Goal: Task Accomplishment & Management: Use online tool/utility

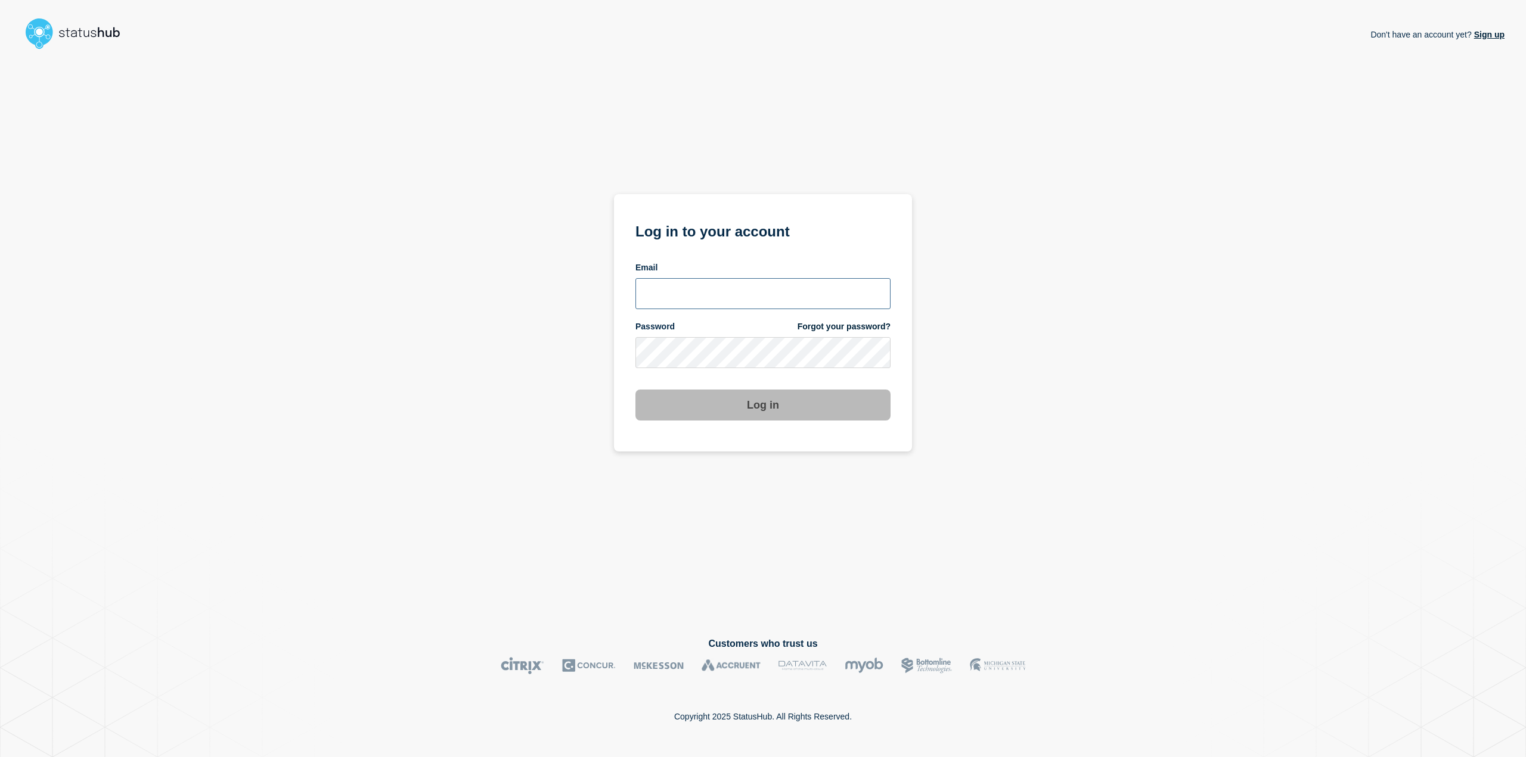
type input "adis.handzic@ist.com"
click at [733, 402] on button "Log in" at bounding box center [762, 405] width 255 height 31
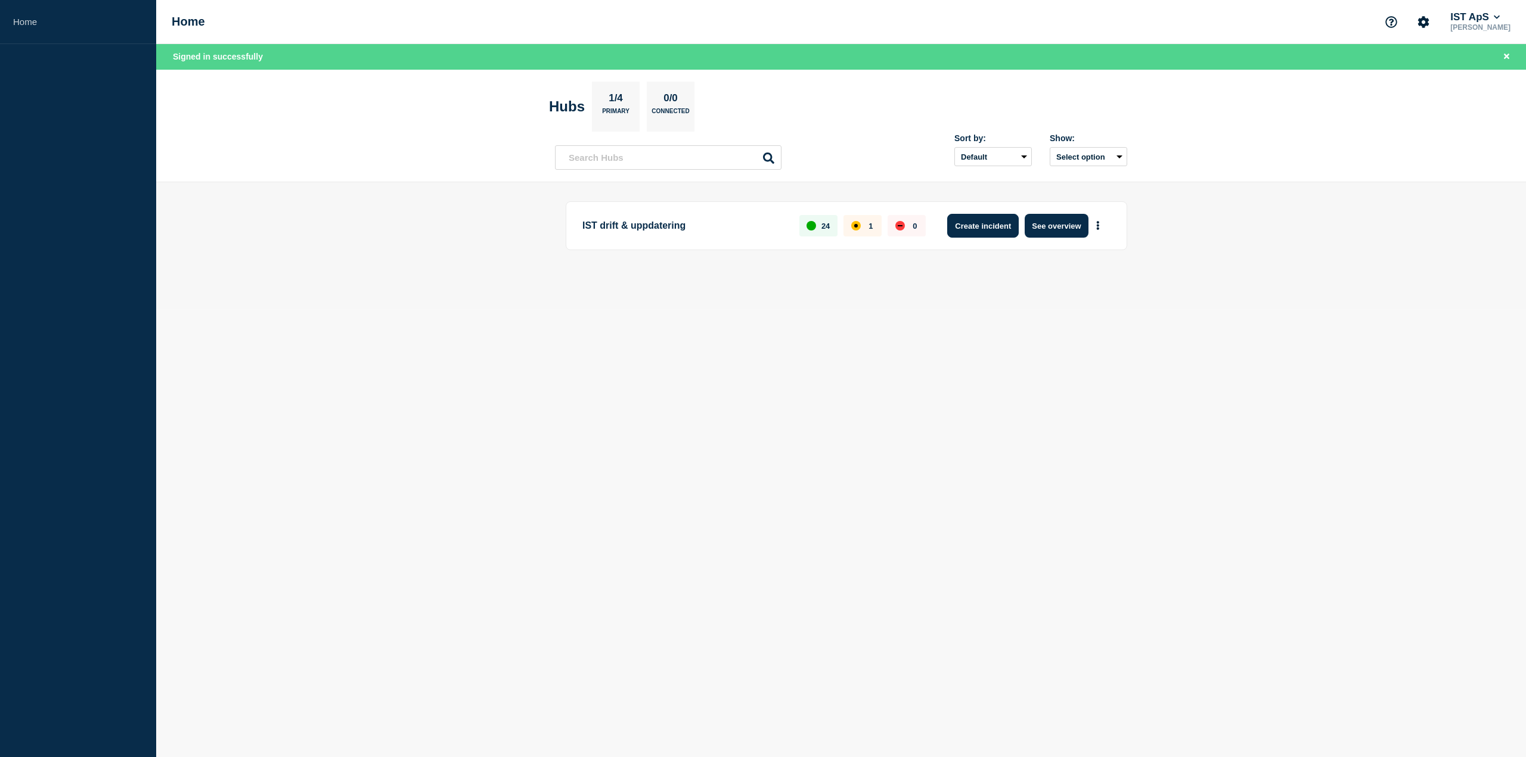
click at [989, 227] on button "Create incident" at bounding box center [983, 226] width 72 height 24
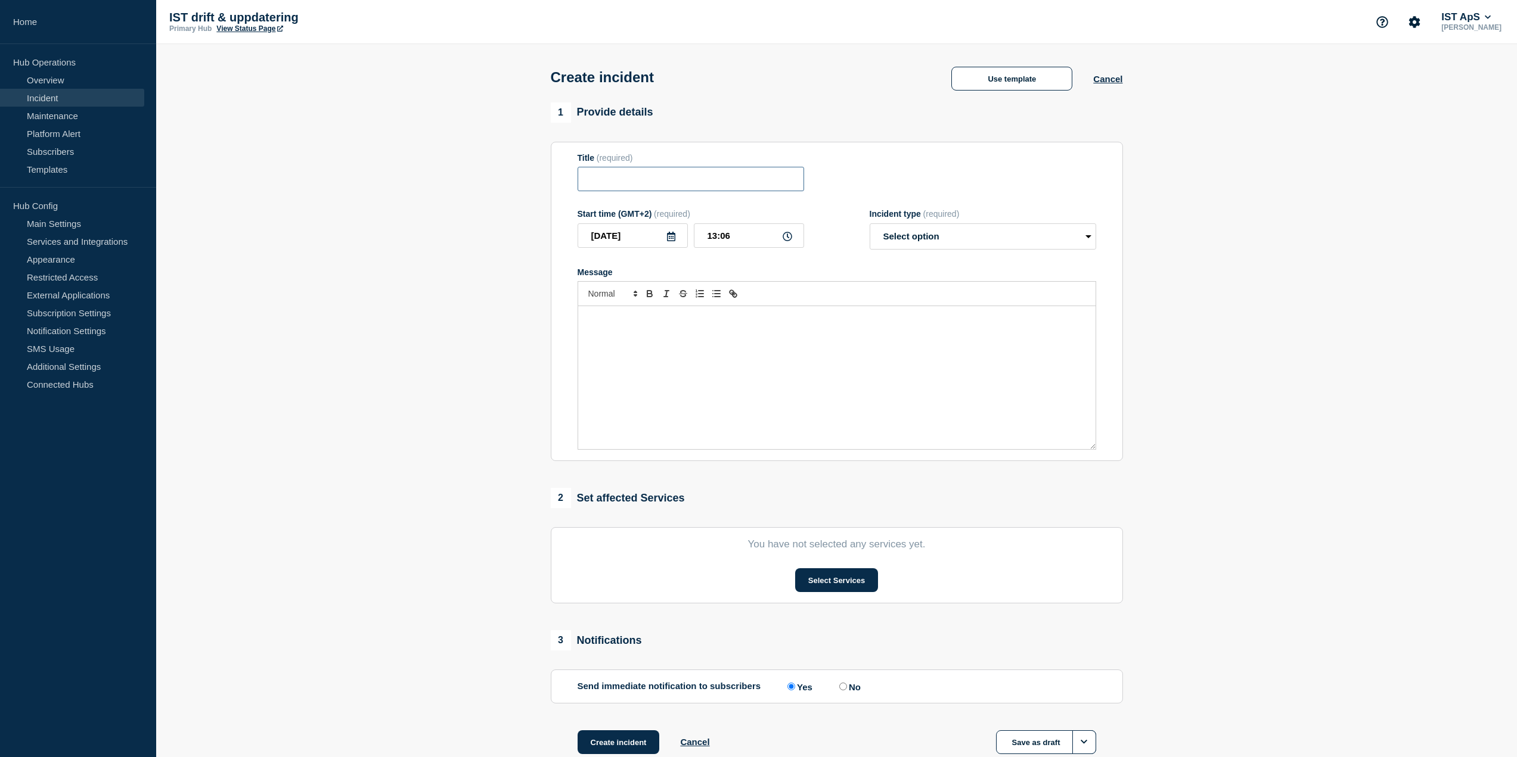
click at [656, 176] on input "Title" at bounding box center [690, 179] width 226 height 24
type input "Driftstörningar Förskola/Fritidshem"
click at [747, 355] on div "Message" at bounding box center [836, 377] width 517 height 143
click at [998, 248] on select "Select option Investigating Identified Monitoring" at bounding box center [983, 236] width 226 height 26
select select "investigating"
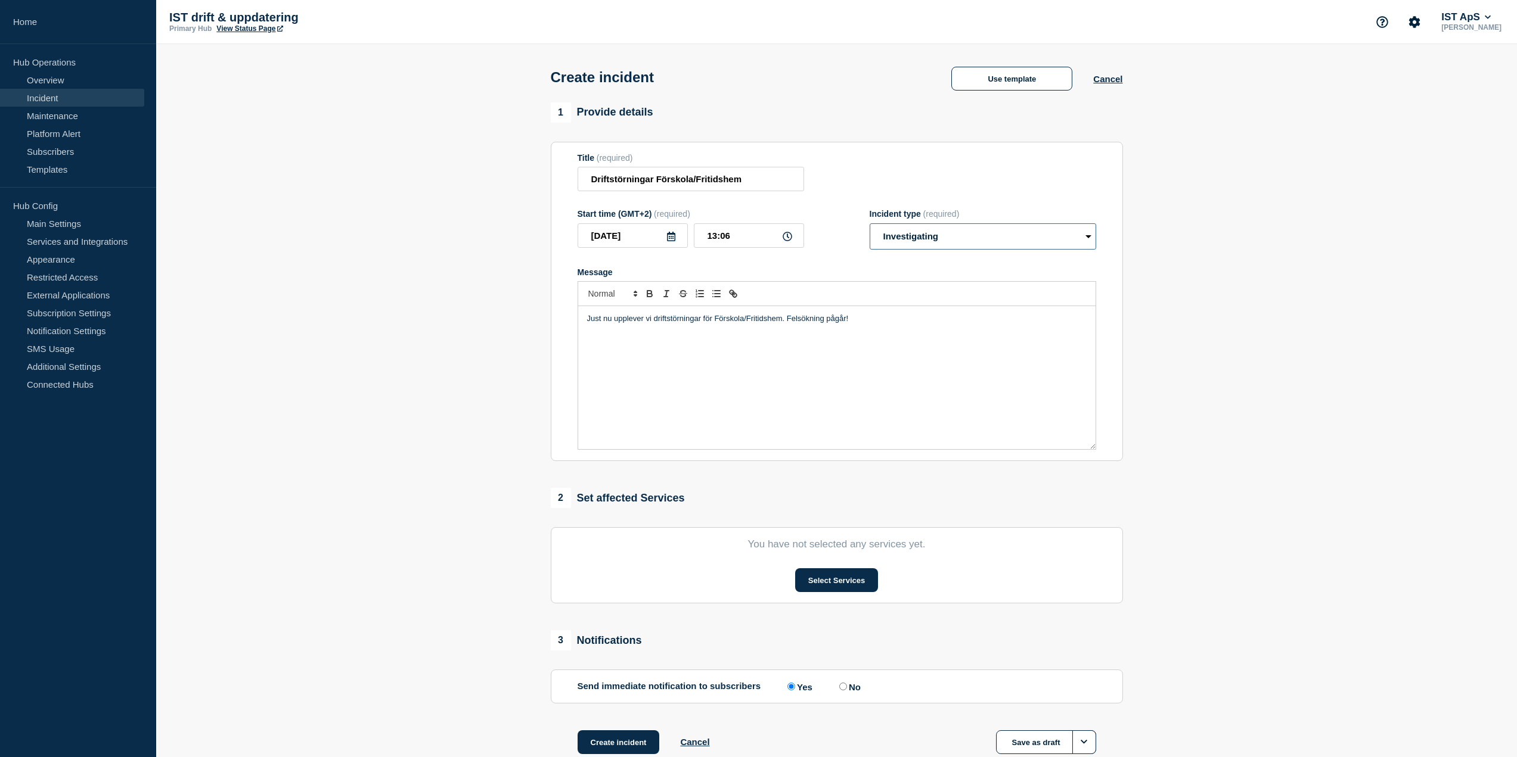
click at [870, 226] on select "Select option Investigating Identified Monitoring" at bounding box center [983, 236] width 226 height 26
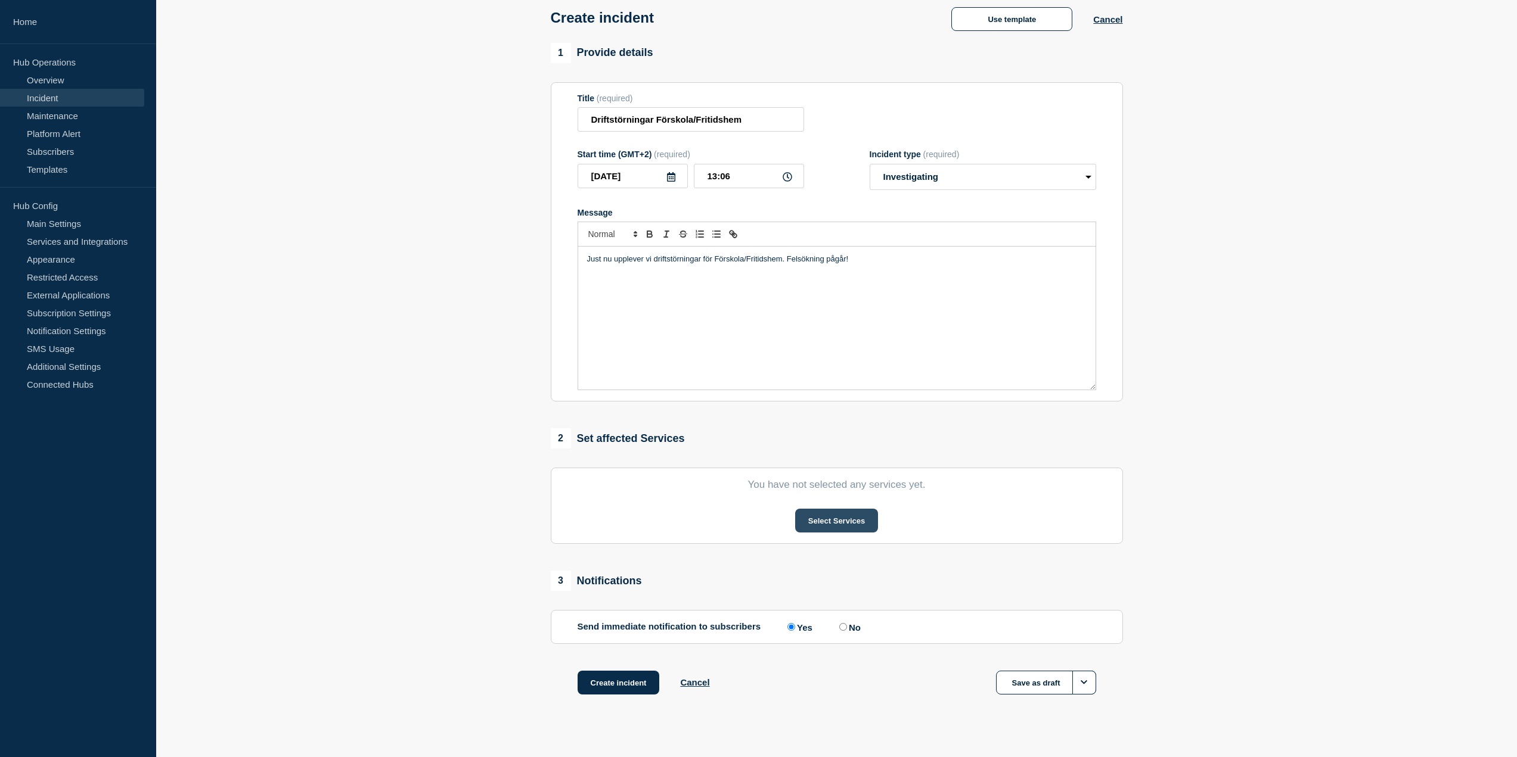
click at [846, 522] on button "Select Services" at bounding box center [836, 521] width 83 height 24
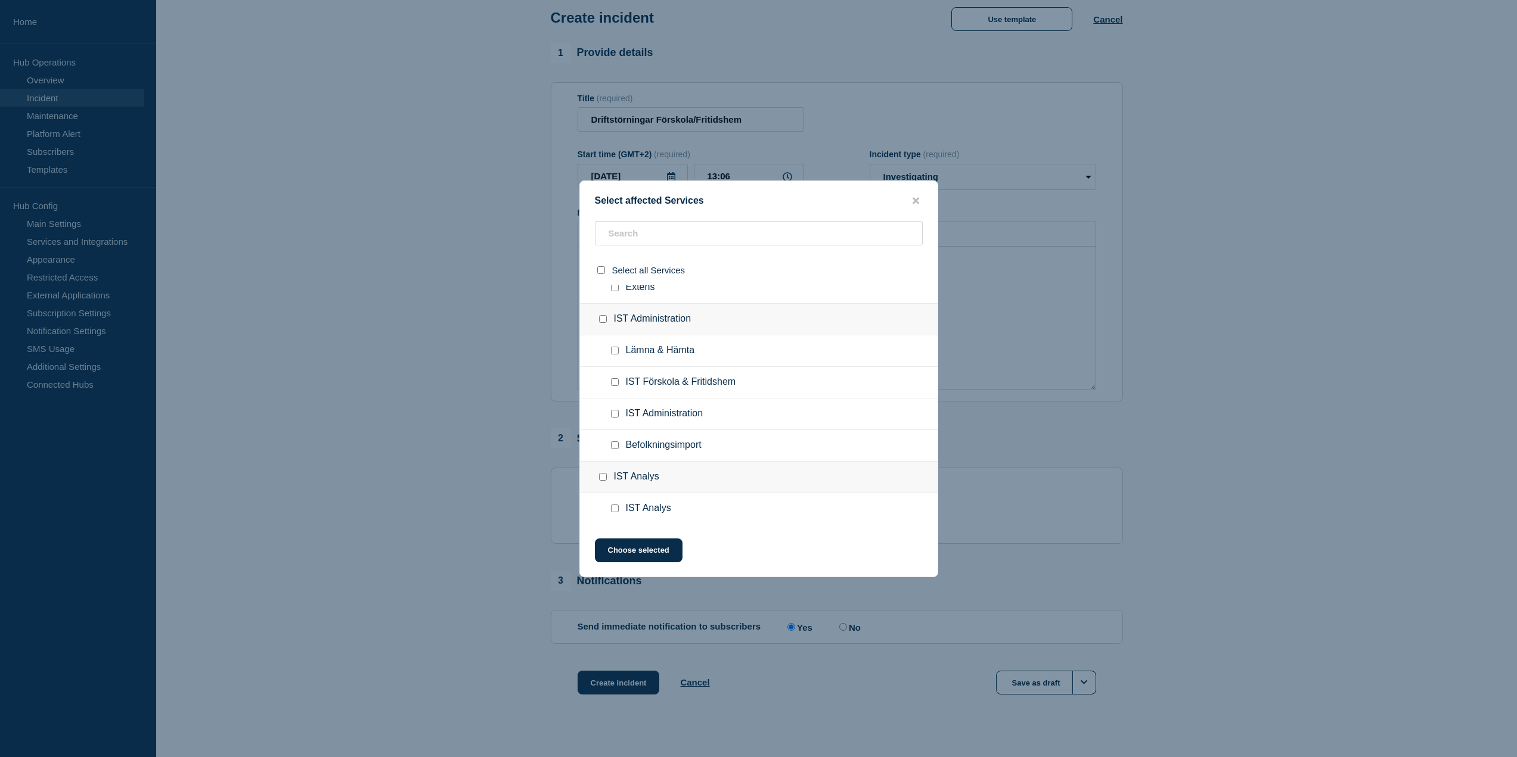
scroll to position [477, 0]
click at [616, 364] on input "IST Förskola & Fritidshem checkbox" at bounding box center [615, 362] width 8 height 8
checkbox input "true"
click at [638, 551] on button "Choose selected" at bounding box center [639, 551] width 88 height 24
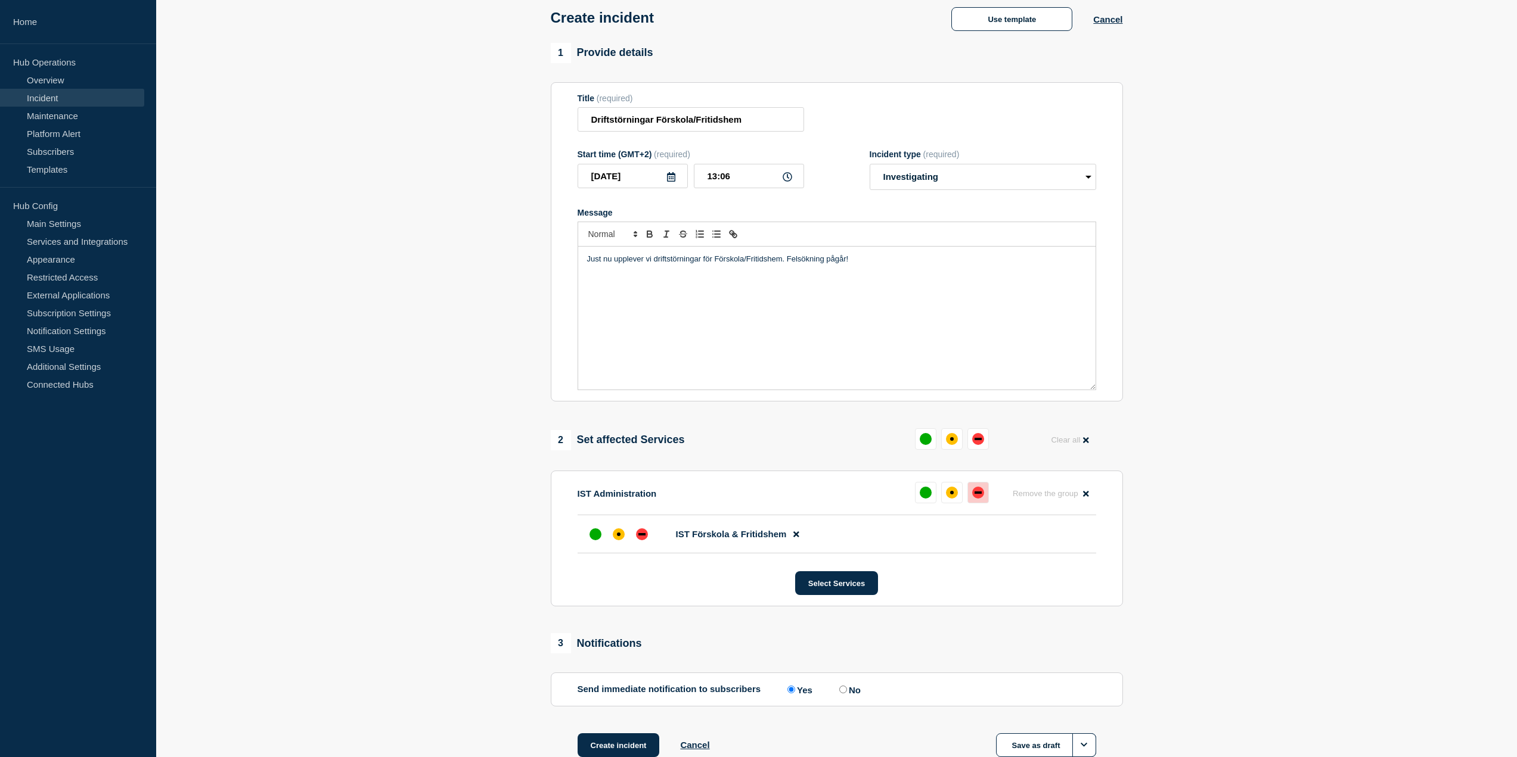
click at [982, 495] on div "down" at bounding box center [978, 493] width 12 height 12
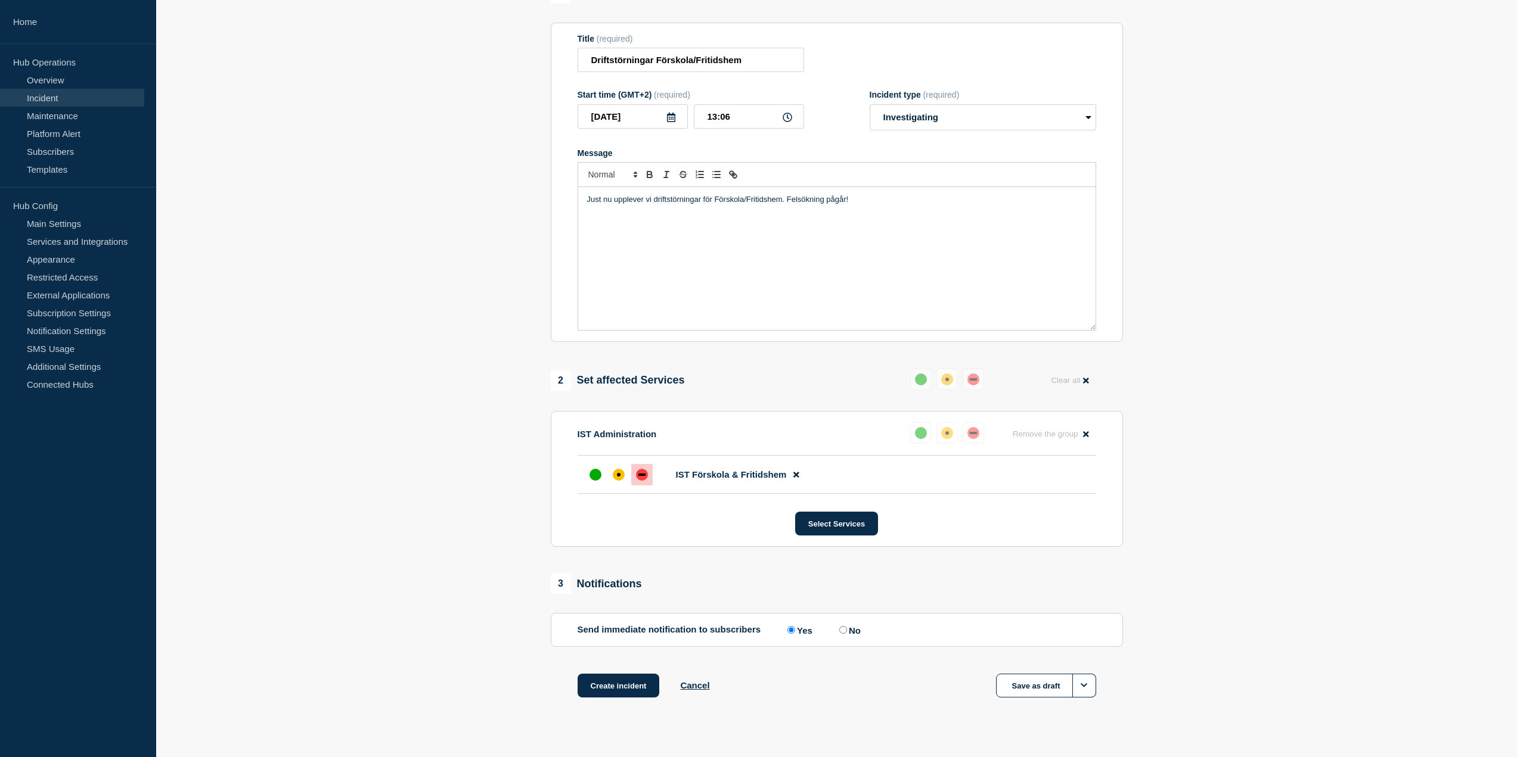
scroll to position [140, 0]
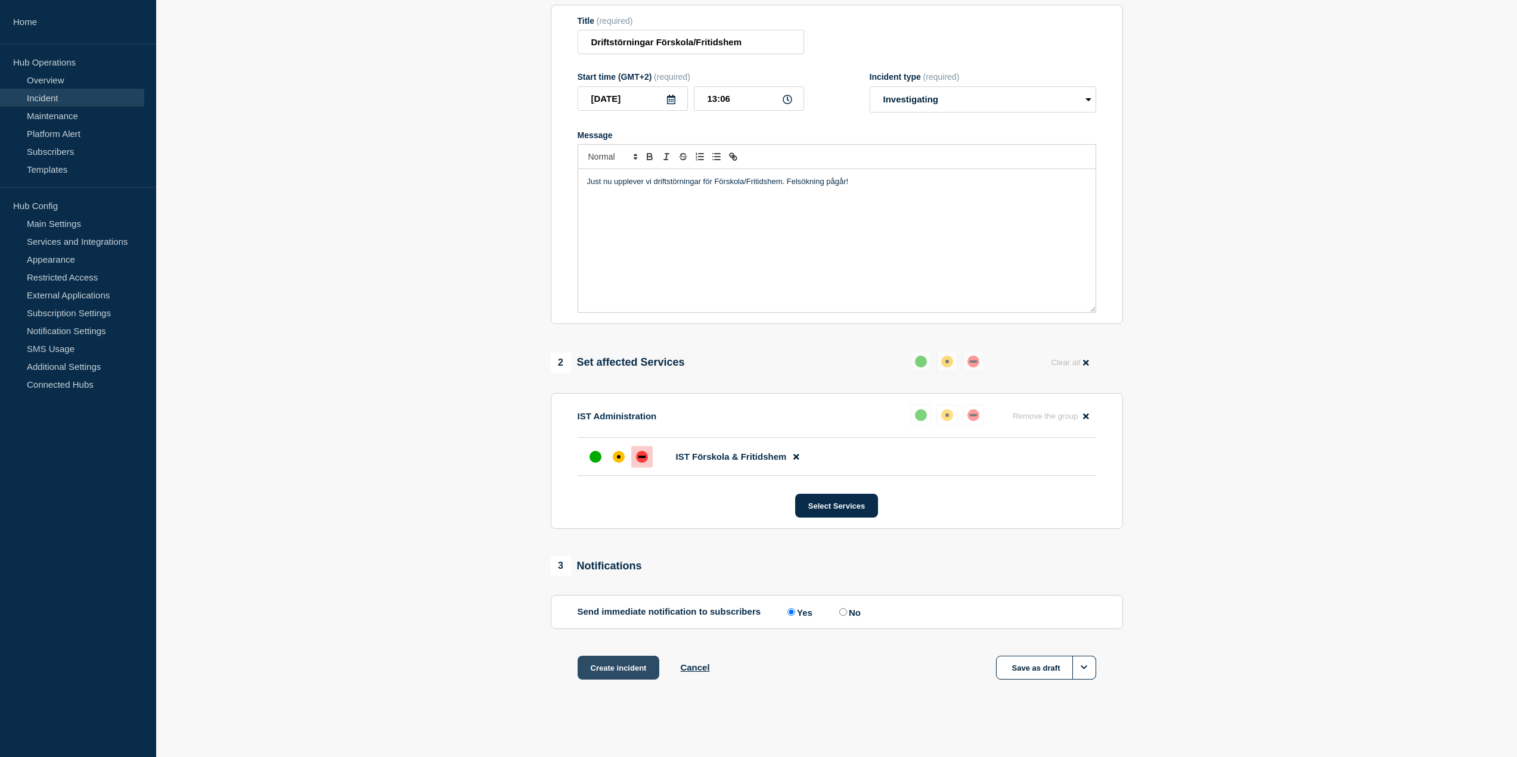
click at [623, 668] on button "Create incident" at bounding box center [618, 668] width 82 height 24
